Goal: Information Seeking & Learning: Compare options

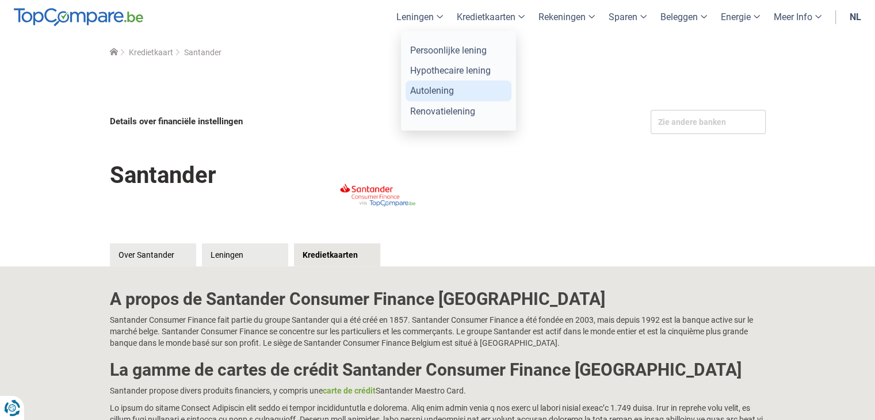
click at [452, 93] on link "Autolening" at bounding box center [458, 91] width 106 height 20
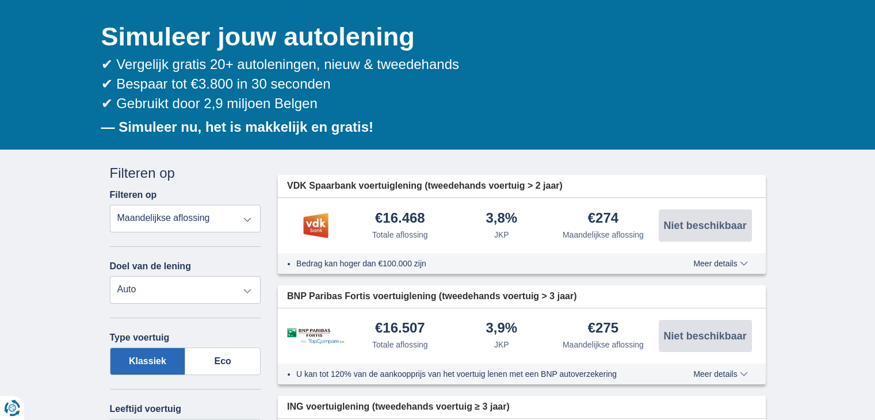
scroll to position [115, 0]
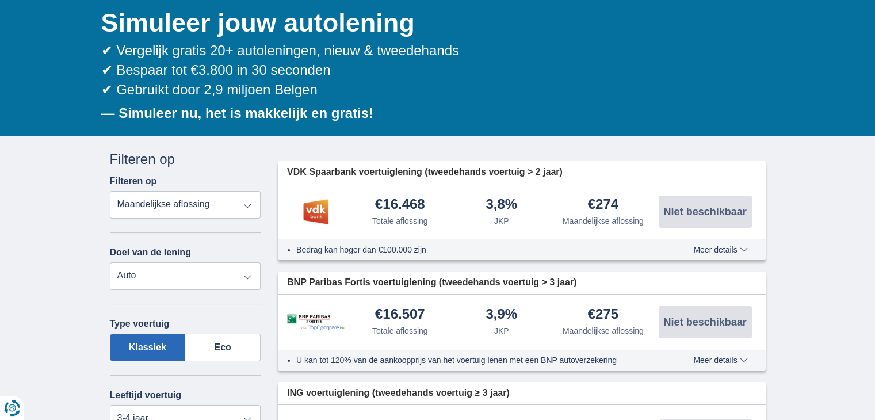
click at [225, 215] on select "Totale aflossing JKP Maandelijkse aflossing" at bounding box center [185, 205] width 151 height 28
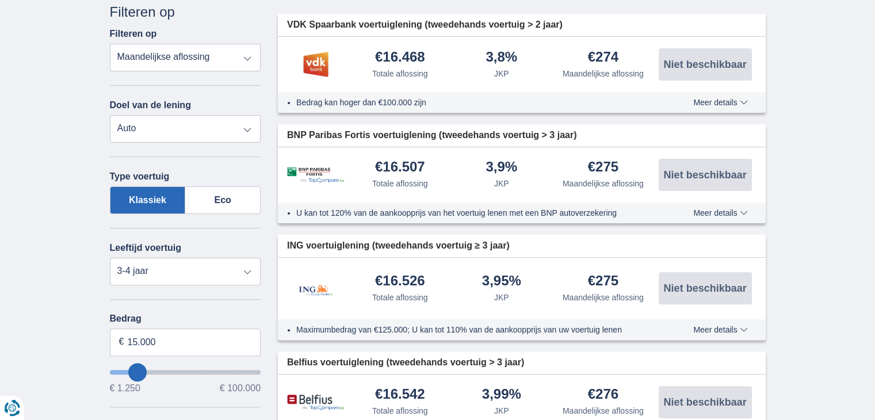
scroll to position [288, 0]
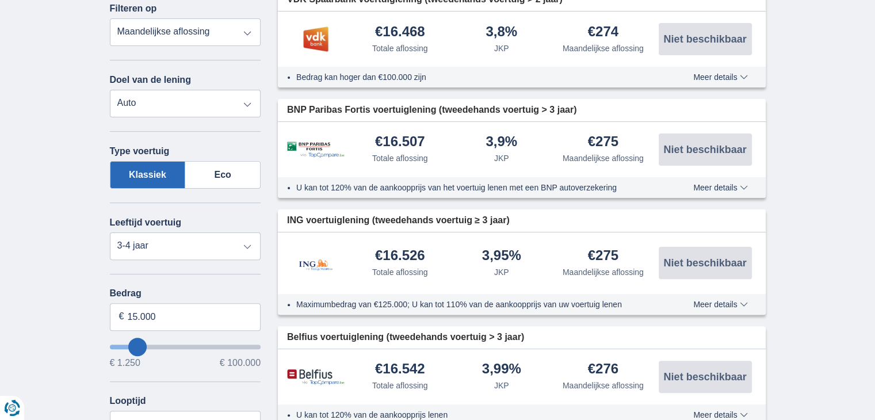
type input "12.250"
type input "12250"
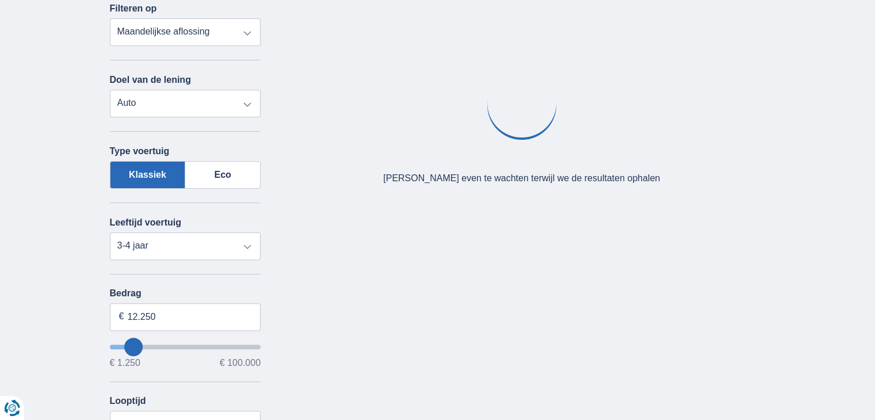
type input "10.250"
type input "9250"
type input "9.250"
select select "48"
type input "8250"
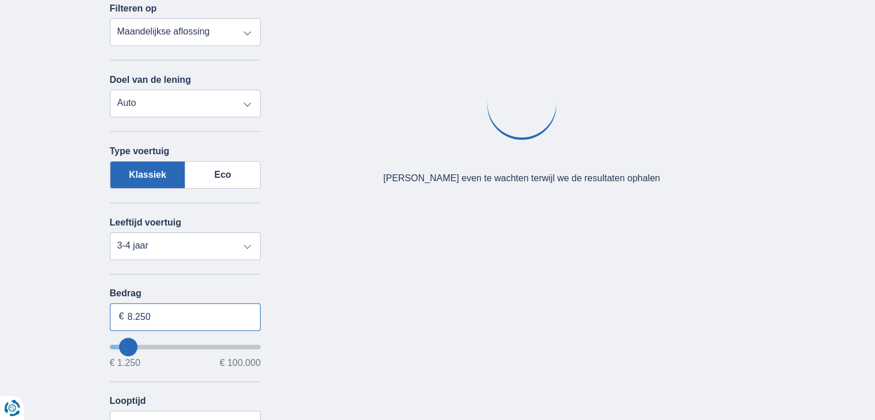
click at [145, 323] on input "8.250" at bounding box center [185, 317] width 151 height 28
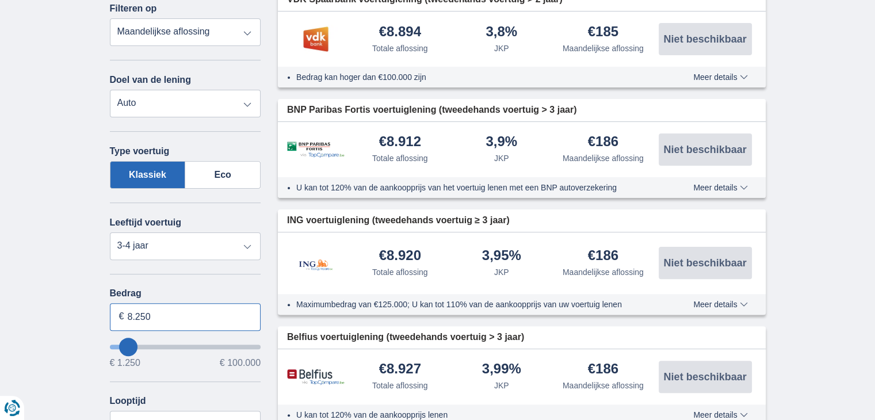
drag, startPoint x: 154, startPoint y: 320, endPoint x: 90, endPoint y: 316, distance: 64.5
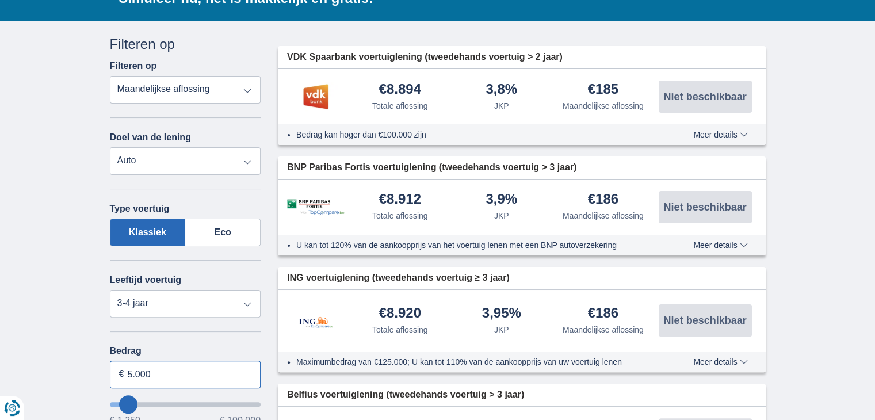
type input "5.000"
type input "5250"
select select "36"
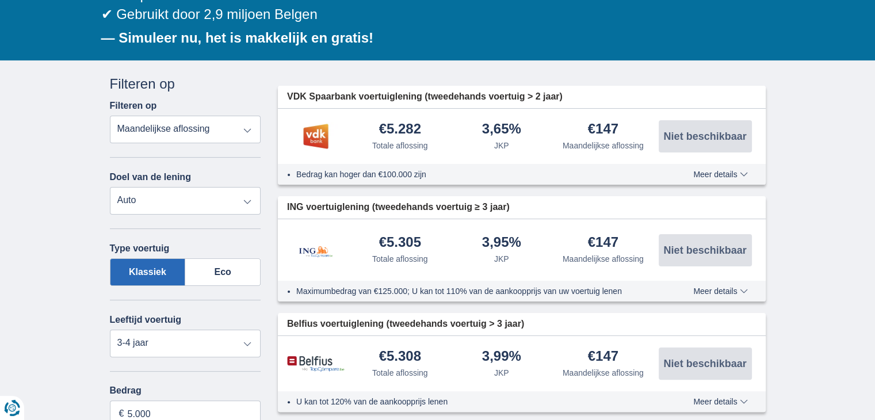
scroll to position [173, 0]
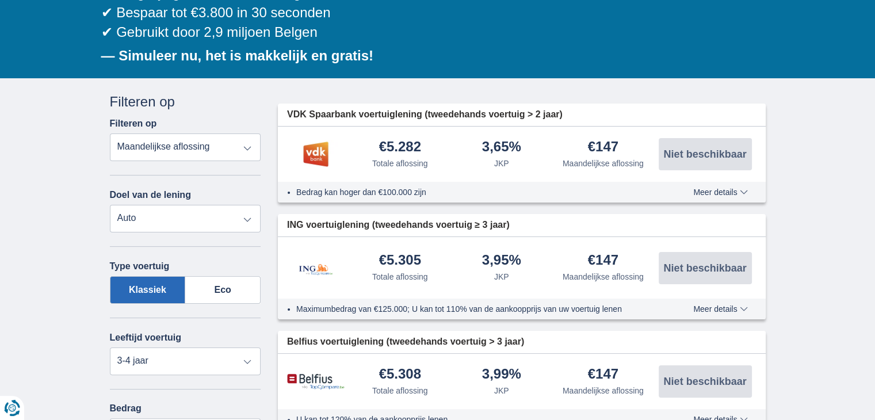
click at [374, 189] on li "Bedrag kan hoger dan €100.000 zijn" at bounding box center [473, 192] width 355 height 12
click at [538, 189] on li "Bedrag kan hoger dan €100.000 zijn" at bounding box center [473, 192] width 355 height 12
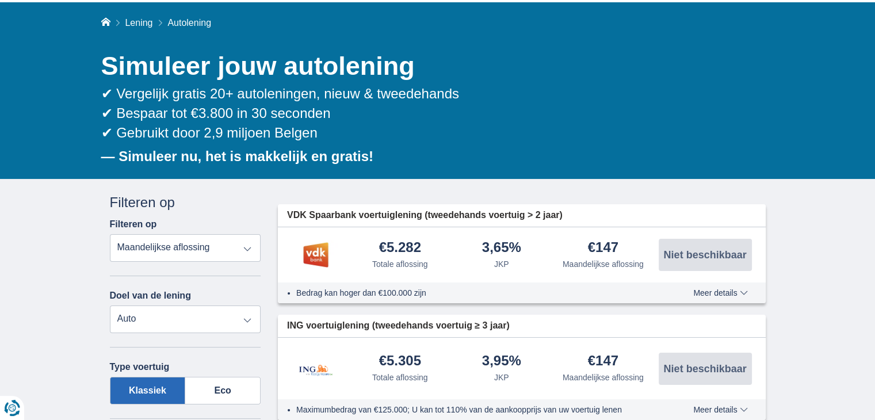
scroll to position [0, 0]
